Goal: Register for event/course

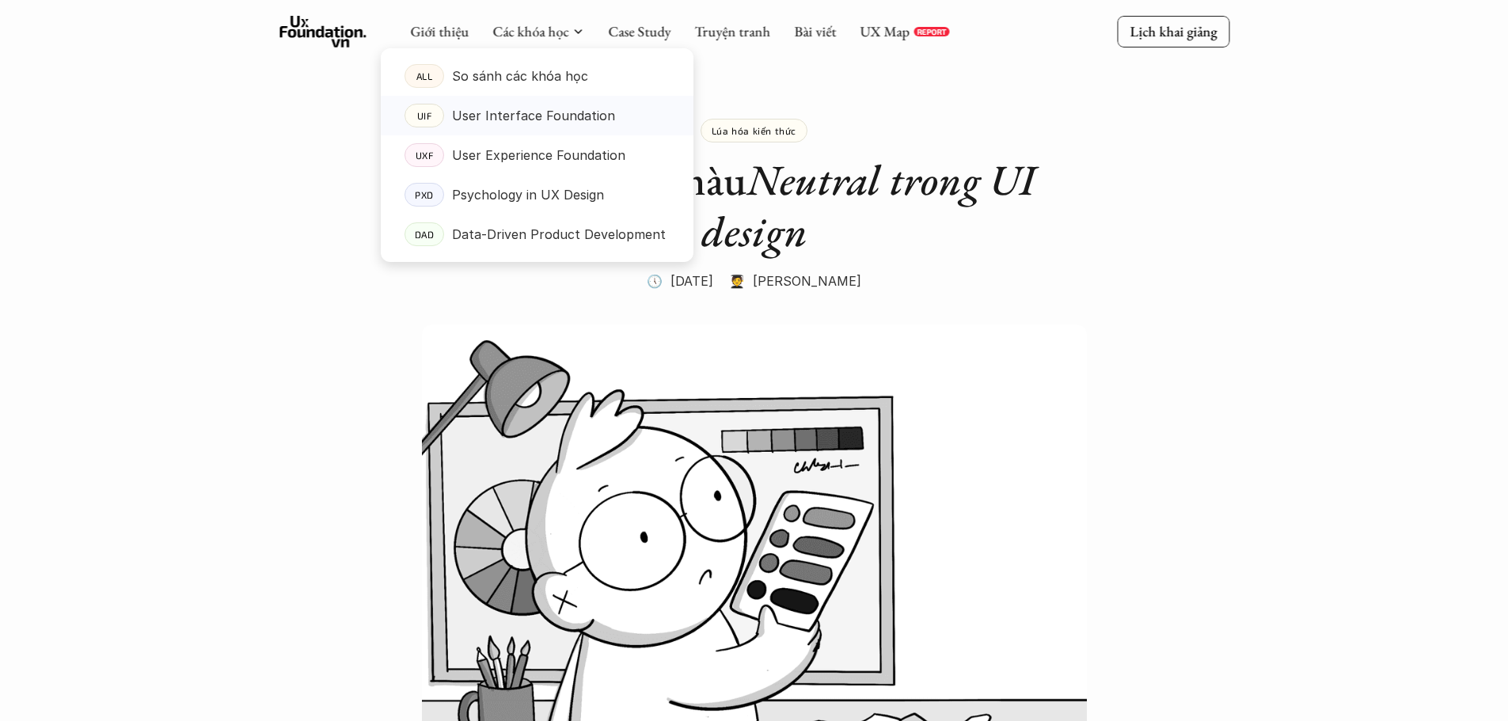
click at [551, 116] on p "User Interface Foundation" at bounding box center [533, 116] width 163 height 24
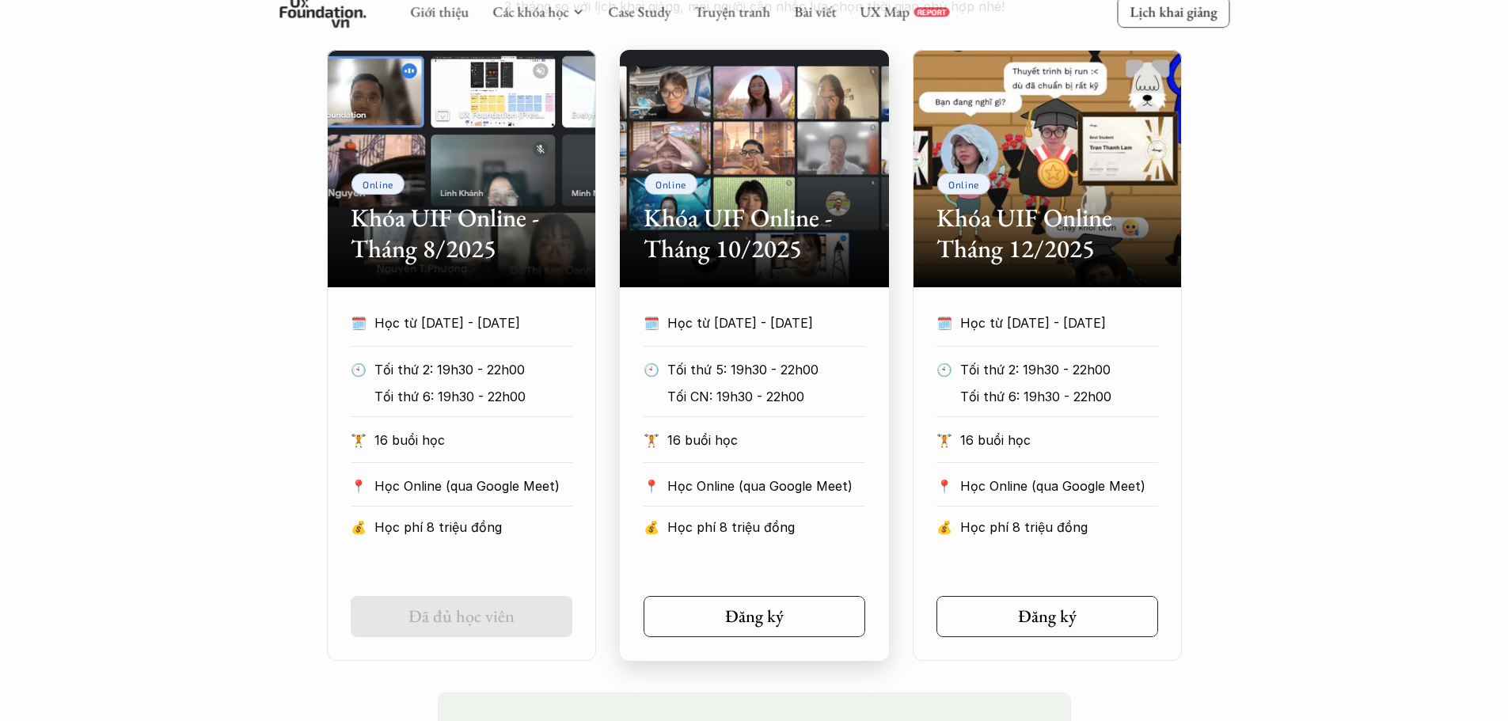
scroll to position [791, 0]
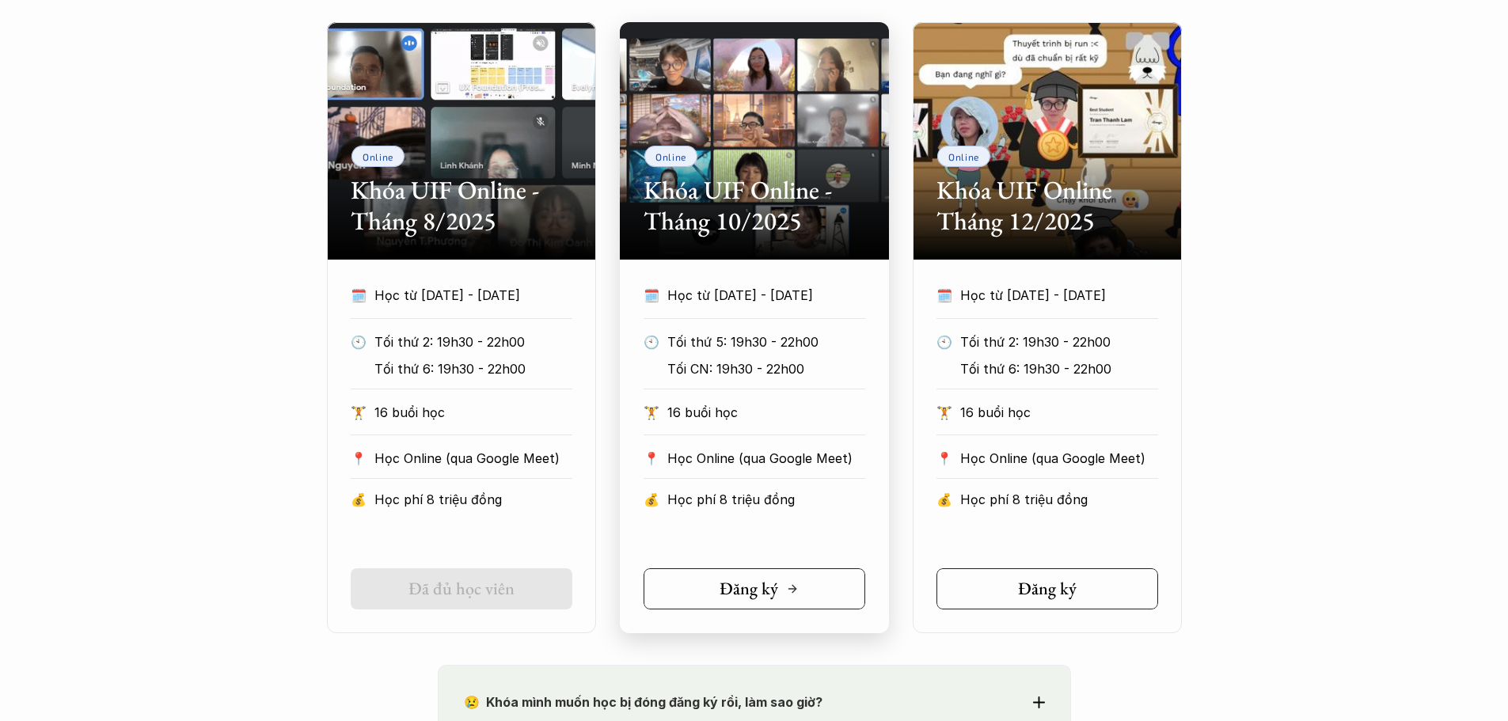
click at [784, 575] on link "Đăng ký" at bounding box center [754, 588] width 222 height 41
